Goal: Find specific page/section: Find specific page/section

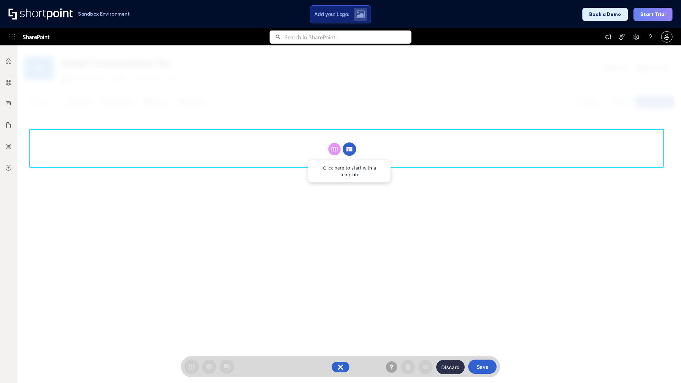
click at [349, 142] on circle at bounding box center [348, 148] width 13 height 13
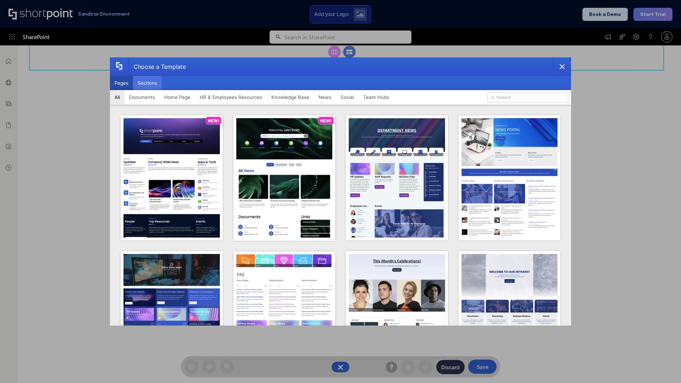
click at [147, 83] on button "Sections" at bounding box center [147, 83] width 29 height 14
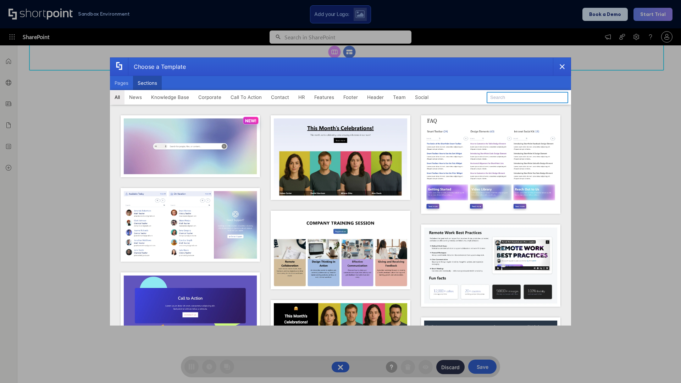
type input "Teams Advanced"
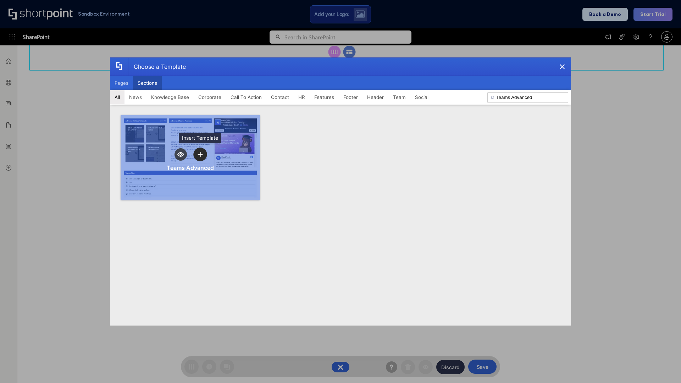
click at [200, 154] on icon "template selector" at bounding box center [199, 154] width 5 height 5
